Goal: Information Seeking & Learning: Learn about a topic

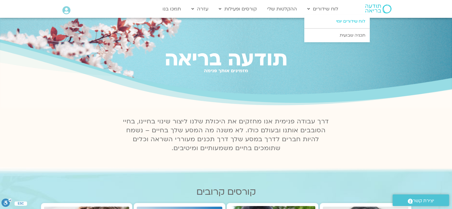
click at [348, 20] on link "לוח שידורים יומי" at bounding box center [336, 22] width 65 height 14
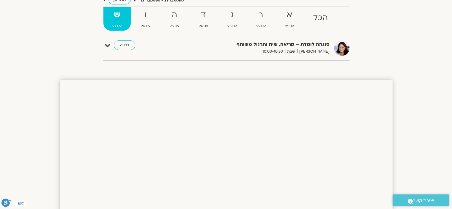
click at [117, 15] on strong "ש" at bounding box center [116, 14] width 27 height 13
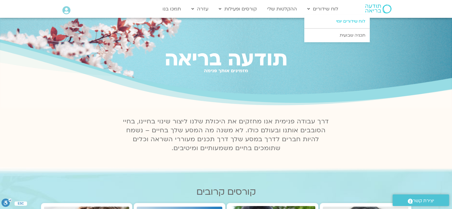
click at [344, 20] on link "לוח שידורים יומי" at bounding box center [336, 22] width 65 height 14
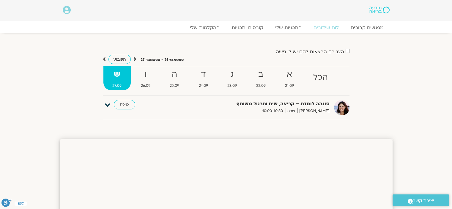
click at [108, 109] on icon at bounding box center [107, 105] width 5 height 8
click at [256, 25] on link "קורסים ותכניות" at bounding box center [247, 27] width 52 height 7
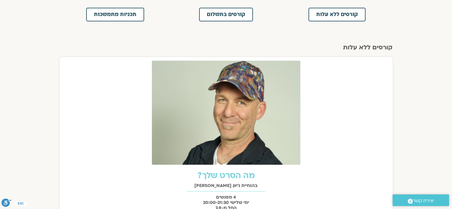
scroll to position [178, 0]
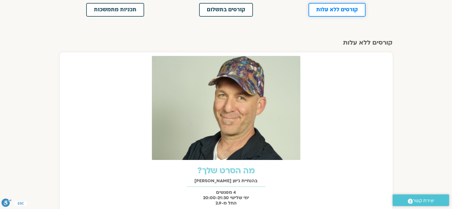
click at [356, 10] on span "קורסים ללא עלות" at bounding box center [337, 9] width 42 height 5
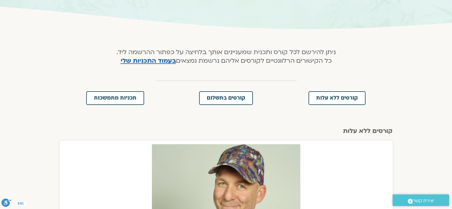
scroll to position [22, 0]
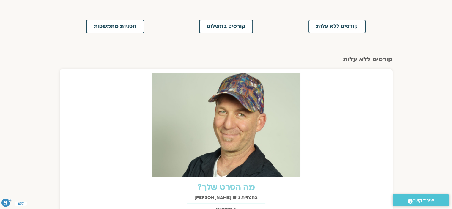
scroll to position [178, 0]
